Goal: Task Accomplishment & Management: Manage account settings

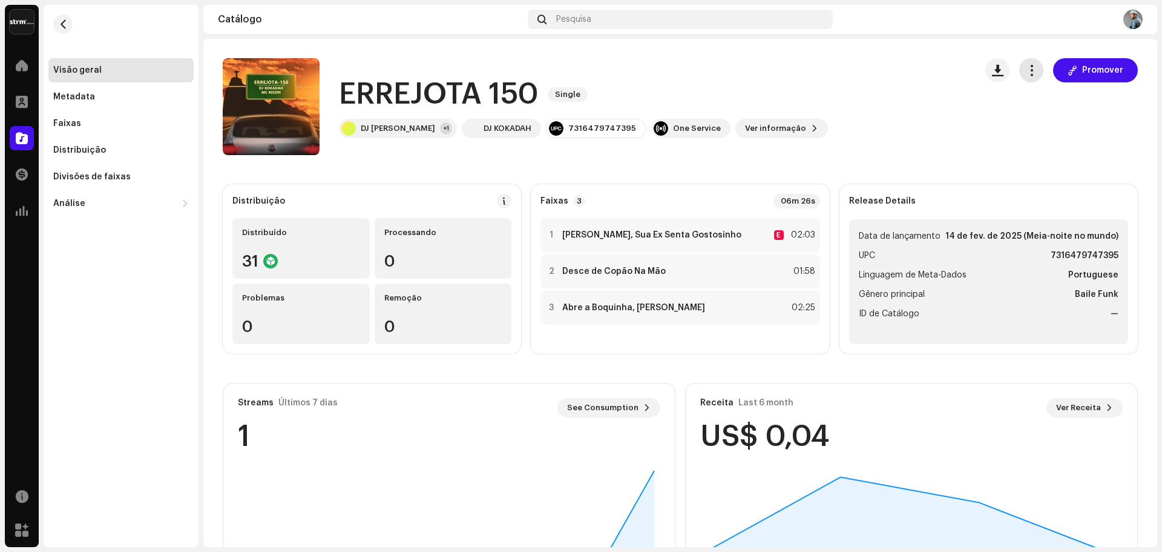
click at [1026, 68] on span "button" at bounding box center [1032, 70] width 12 height 10
click at [683, 171] on catalog-releases-details-overview "ERREJOTA 150 Single Promover ERREJOTA 150 Single DJ Kokadah +1 DJ KOKADAH 73164…" at bounding box center [680, 341] width 954 height 605
click at [268, 104] on span "button" at bounding box center [271, 107] width 9 height 10
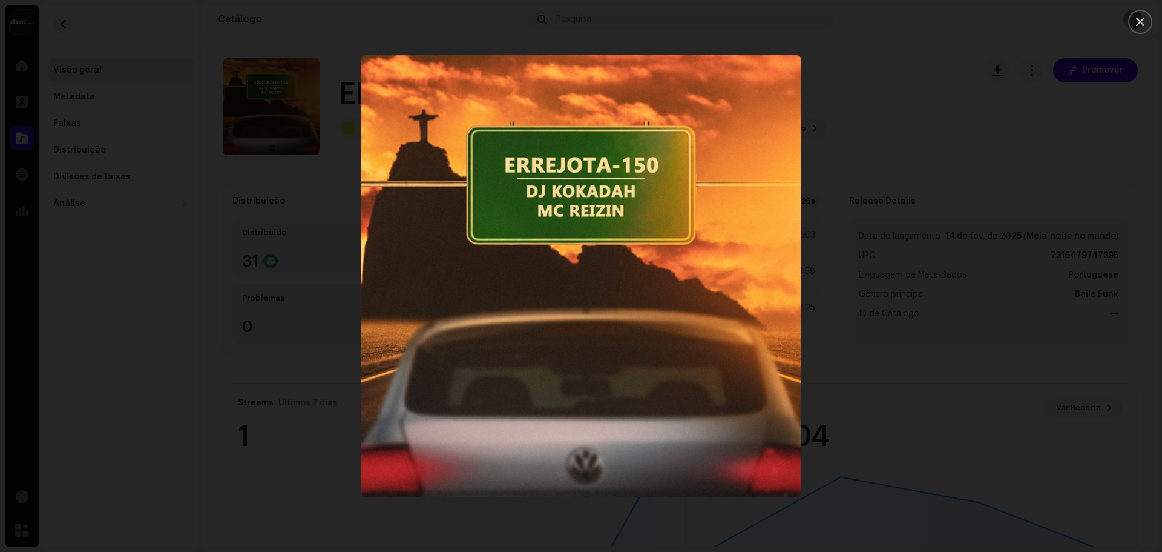
click at [973, 145] on div at bounding box center [581, 276] width 1162 height 552
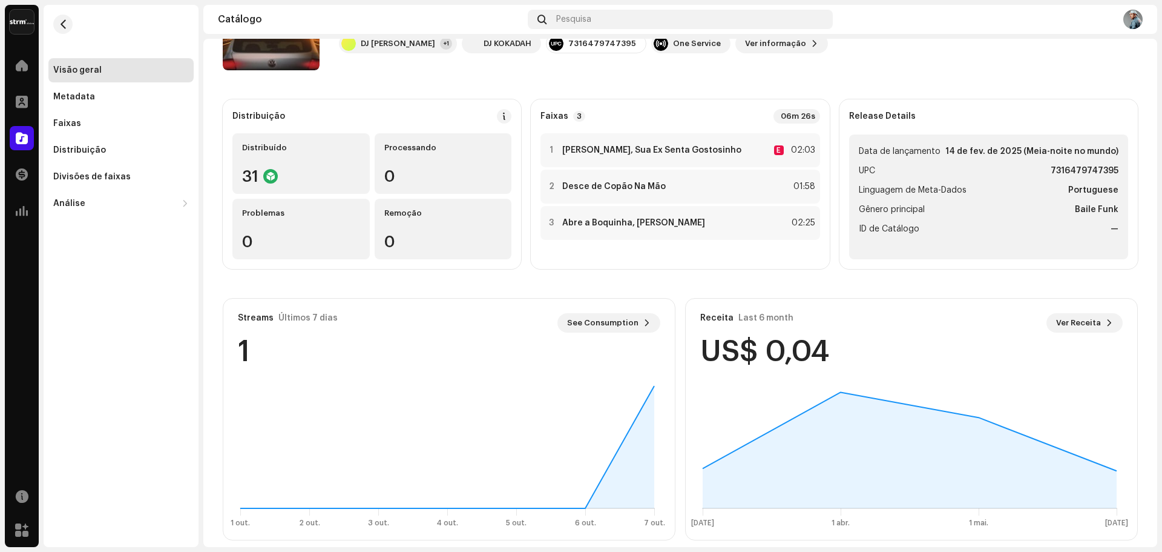
scroll to position [97, 0]
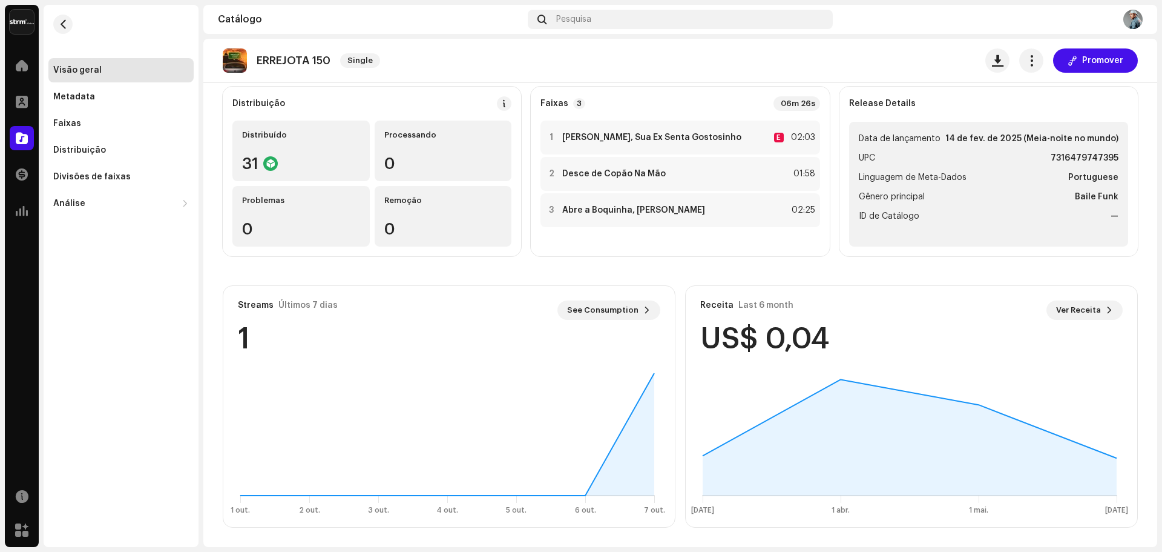
click at [582, 280] on div "Distribuição Distribuído 31 Processando 0 Problemas 0 Remoção 0 Faixas 3 06m 26…" at bounding box center [680, 307] width 915 height 441
click at [1026, 61] on span "button" at bounding box center [1032, 61] width 12 height 10
click at [1035, 117] on span "Editar" at bounding box center [1036, 115] width 25 height 10
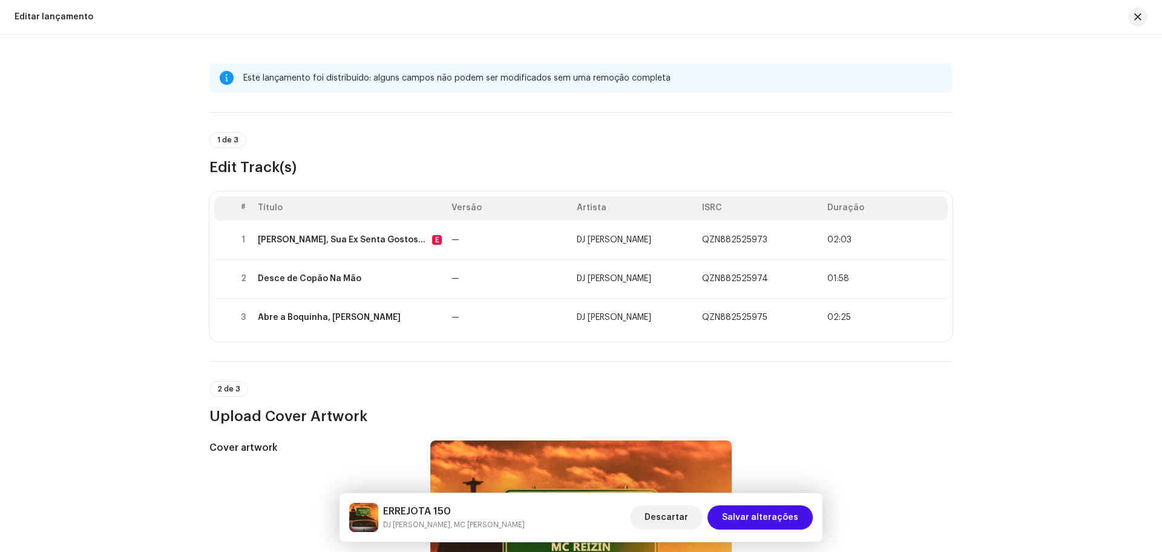
click at [334, 164] on h3 "Edit Track(s)" at bounding box center [580, 166] width 743 height 19
click at [225, 142] on span "1 de 3" at bounding box center [227, 139] width 21 height 7
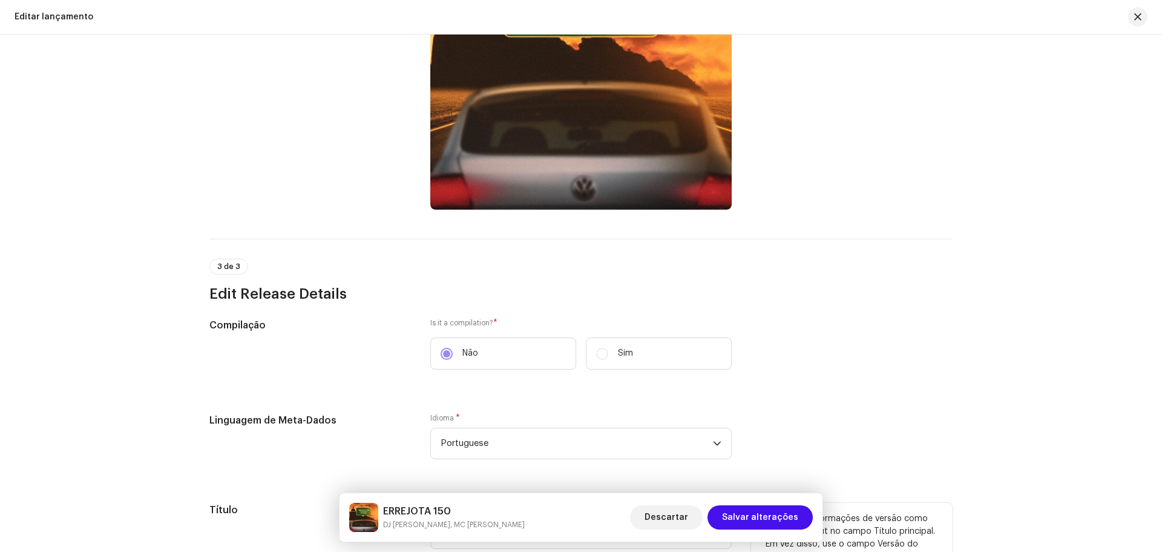
scroll to position [484, 0]
